Goal: Task Accomplishment & Management: Complete application form

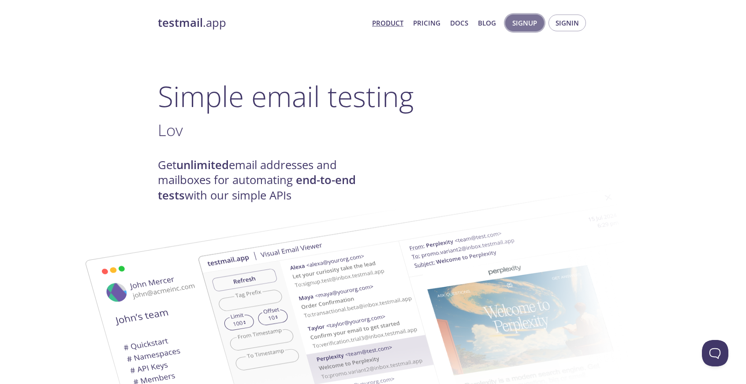
click at [535, 26] on span "Signup" at bounding box center [524, 22] width 25 height 11
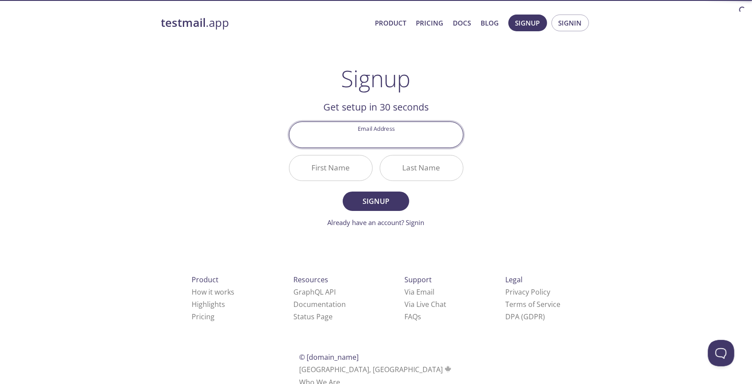
click at [558, 191] on div "testmail .app Product Pricing Docs Blog Signup Signin Signup Get setup in 30 se…" at bounding box center [376, 211] width 451 height 405
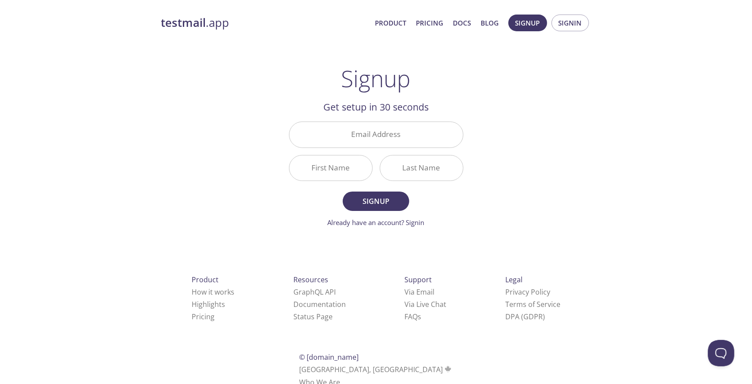
click at [352, 170] on input "First Name" at bounding box center [331, 168] width 83 height 25
click at [448, 169] on input "Last Name" at bounding box center [421, 168] width 83 height 25
click at [464, 212] on main "Signup Get setup in 30 seconds Email Address First Name Last Name Signup Alread…" at bounding box center [377, 146] width 196 height 163
click at [581, 26] on span "Signin" at bounding box center [570, 22] width 23 height 11
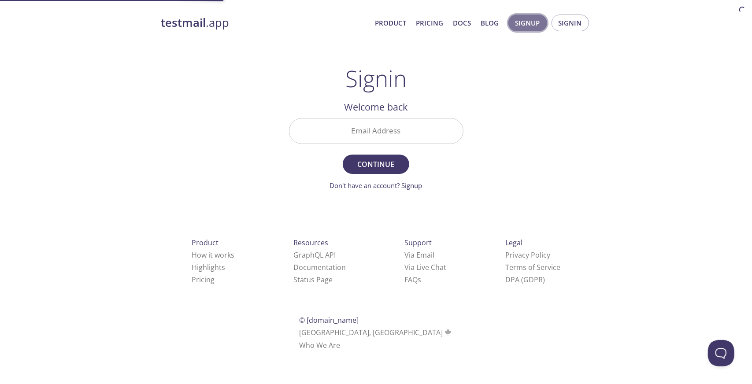
click at [528, 26] on span "Signup" at bounding box center [528, 22] width 25 height 11
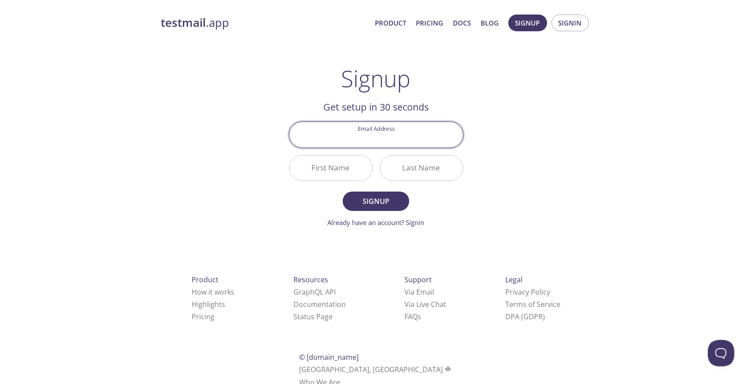
click at [401, 131] on input "Email Address" at bounding box center [377, 134] width 174 height 25
click at [510, 184] on div "testmail .app Product Pricing Docs Blog Signup Signin Signup Get setup in 30 se…" at bounding box center [376, 211] width 451 height 405
click at [394, 133] on input "Email Address" at bounding box center [377, 134] width 174 height 25
drag, startPoint x: 537, startPoint y: 170, endPoint x: 531, endPoint y: 171, distance: 5.8
click at [537, 171] on div "testmail .app Product Pricing Docs Blog Signup Signin Signup Get setup in 30 se…" at bounding box center [376, 211] width 451 height 405
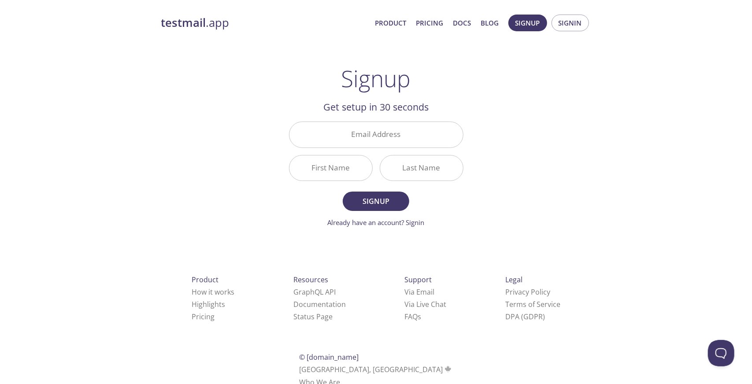
click at [403, 139] on input "Email Address" at bounding box center [377, 134] width 174 height 25
type input "[EMAIL_ADDRESS][DOMAIN_NAME]"
click at [342, 168] on input "First Name" at bounding box center [331, 168] width 83 height 25
click at [502, 174] on div "testmail .app Product Pricing Docs Blog Signup Signin Signup Get setup in 30 se…" at bounding box center [376, 211] width 451 height 405
